Goal: Task Accomplishment & Management: Complete application form

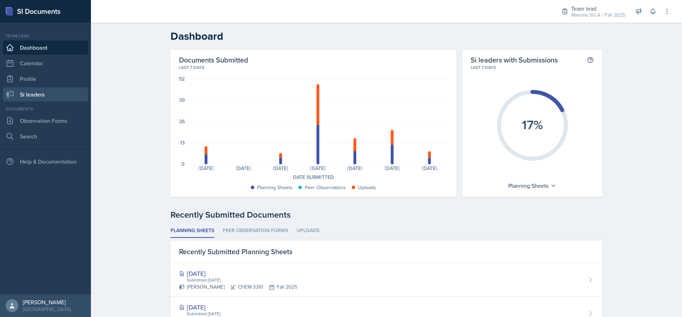
click at [61, 93] on link "Si leaders" at bounding box center [45, 94] width 85 height 14
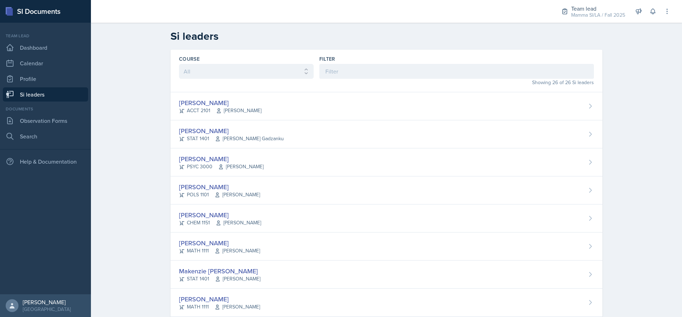
click at [42, 107] on div "Documents" at bounding box center [45, 109] width 85 height 6
click at [43, 119] on link "Observation Forms" at bounding box center [45, 121] width 85 height 14
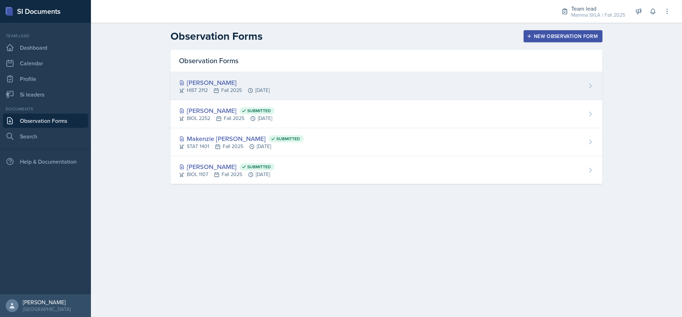
click at [366, 85] on div "[PERSON_NAME] HIST 2112 Fall 2025 [DATE]" at bounding box center [387, 86] width 432 height 28
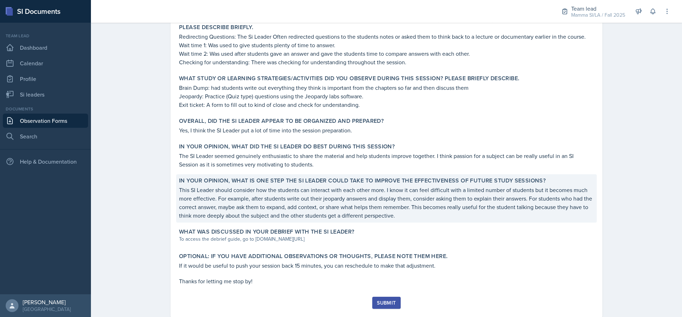
scroll to position [288, 0]
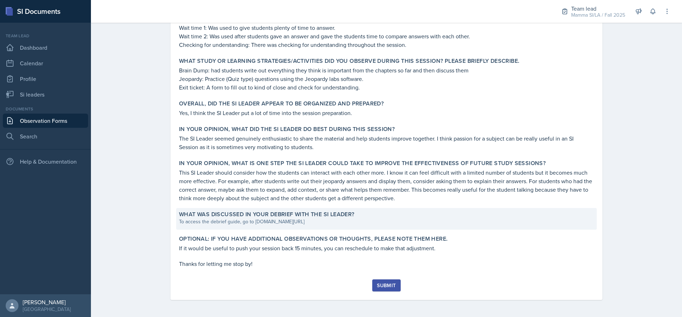
click at [352, 225] on div "To access the debrief guide, go to [DOMAIN_NAME][URL]" at bounding box center [386, 221] width 415 height 7
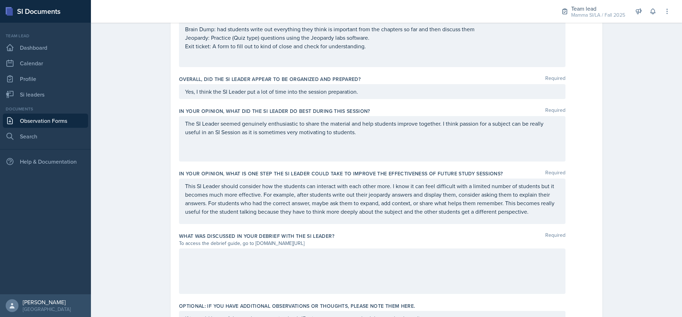
scroll to position [435, 0]
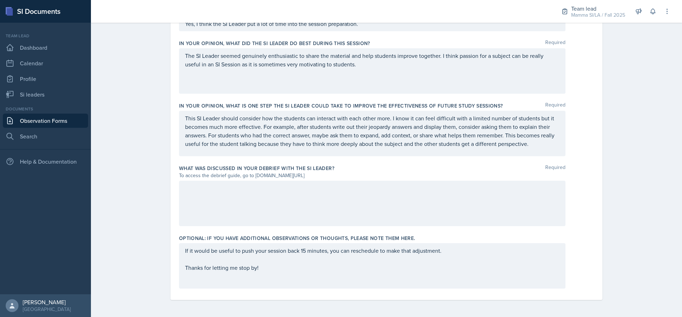
click at [253, 204] on div at bounding box center [372, 203] width 387 height 45
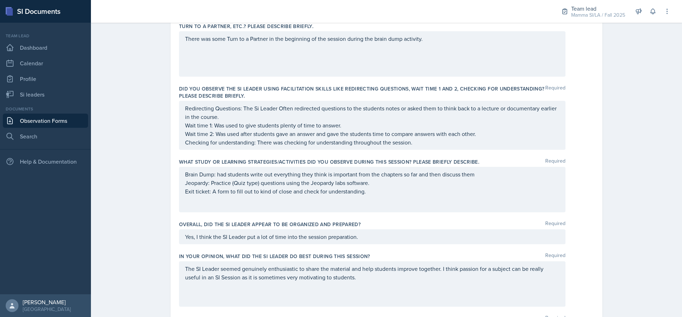
scroll to position [0, 0]
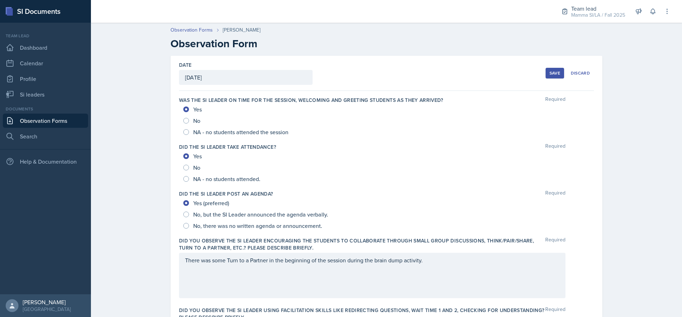
click at [557, 73] on div "Save" at bounding box center [555, 73] width 11 height 6
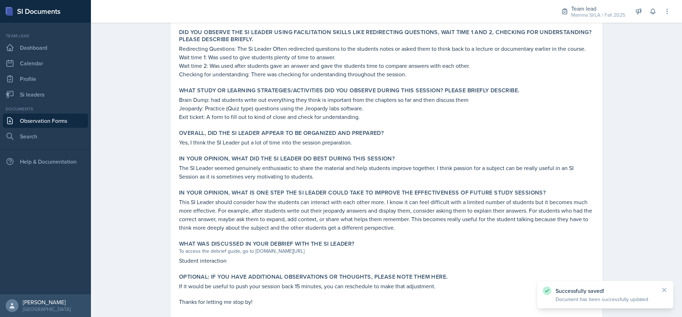
scroll to position [297, 0]
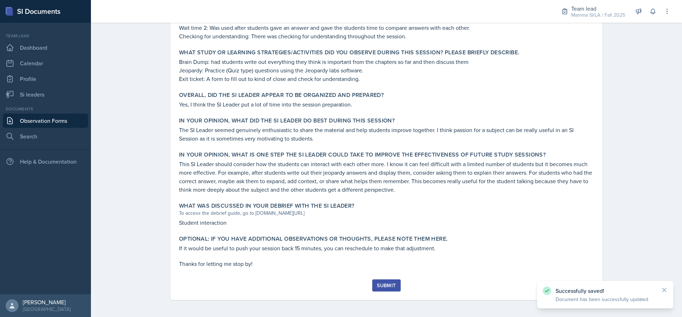
click at [380, 285] on div "Submit" at bounding box center [386, 286] width 19 height 6
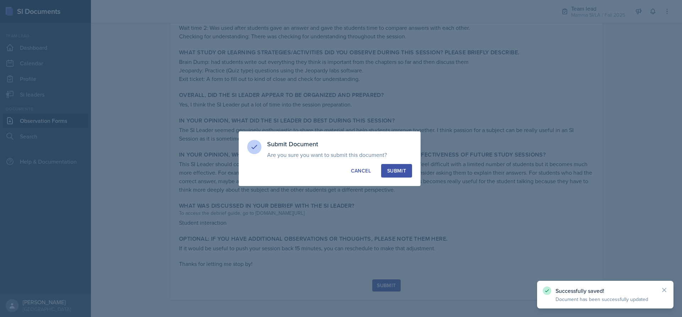
click at [387, 173] on button "Submit" at bounding box center [396, 171] width 31 height 14
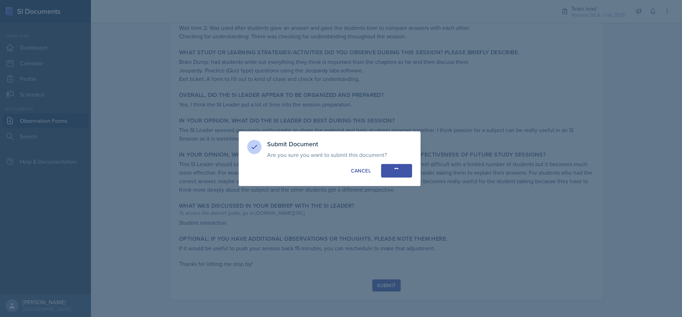
radio input "true"
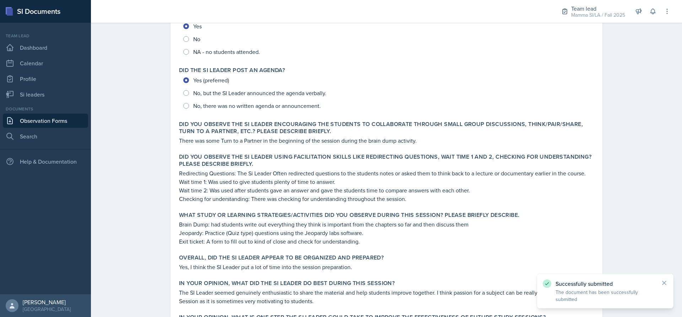
scroll to position [0, 0]
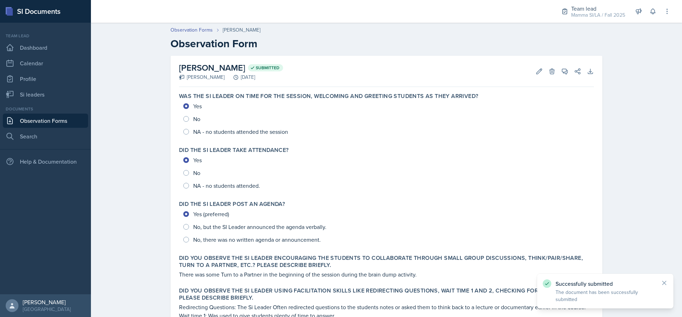
click at [55, 121] on link "Observation Forms" at bounding box center [45, 121] width 85 height 14
